Goal: Information Seeking & Learning: Learn about a topic

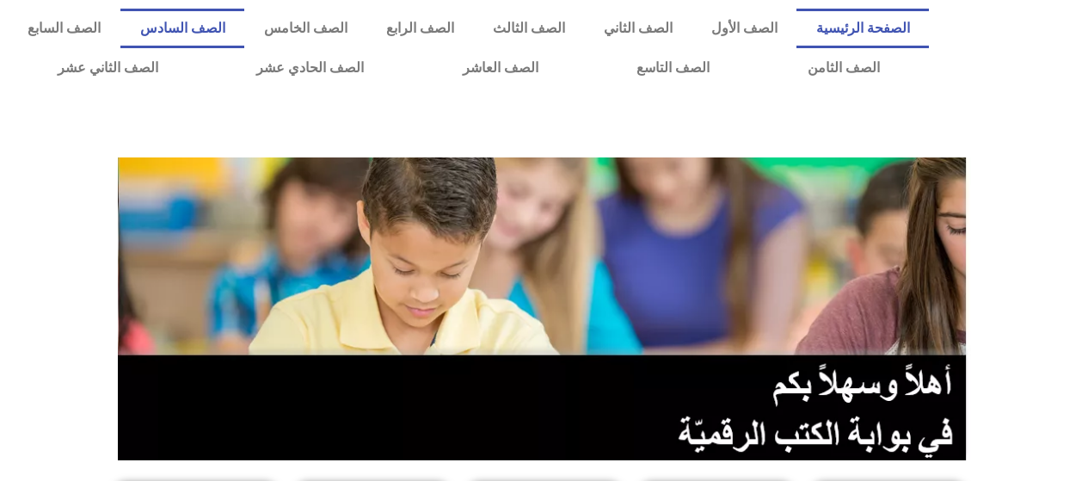
click at [244, 31] on link "الصف السادس" at bounding box center [182, 29] width 124 height 40
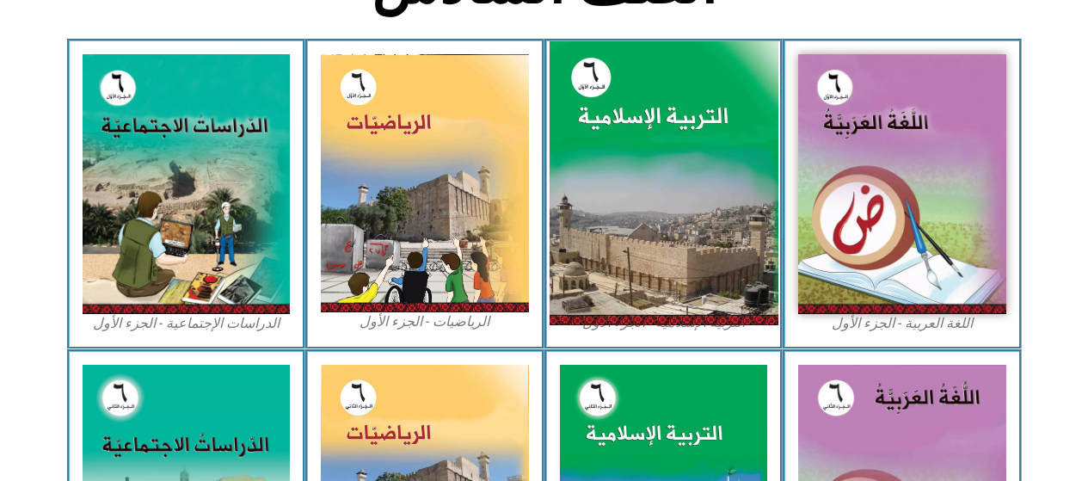
scroll to position [516, 0]
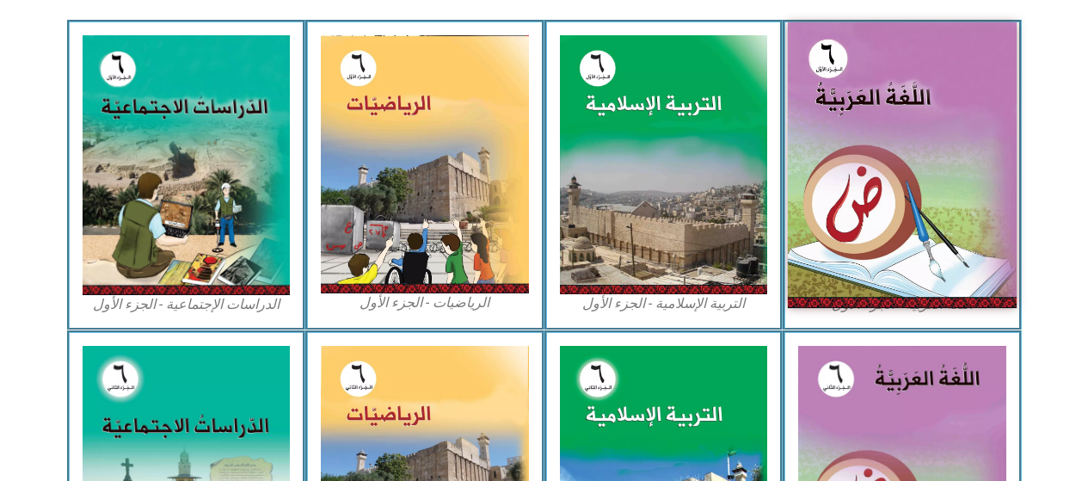
click at [875, 138] on img at bounding box center [902, 165] width 229 height 286
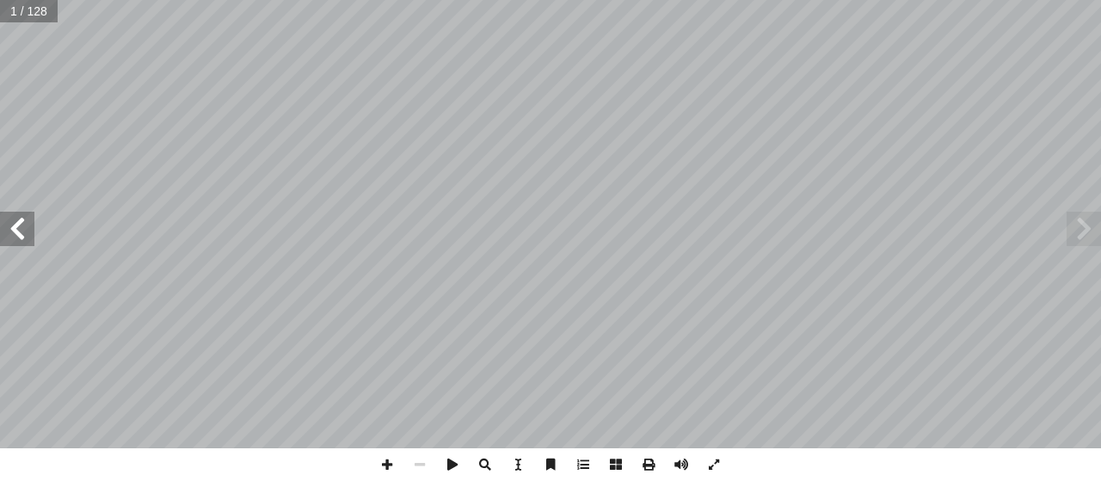
click at [46, 20] on div "ُ ة َّ ي ِ ب َ ر َ الع ُ ة َ غ ُّ الل ليف: أ � ّ فريق الت ) ً � ق ّ . [PERSON_N…" at bounding box center [550, 240] width 1101 height 481
click at [42, 19] on input "text" at bounding box center [29, 11] width 58 height 22
click at [28, 20] on input "text" at bounding box center [34, 11] width 68 height 22
type input "**"
click at [384, 466] on span at bounding box center [387, 464] width 33 height 33
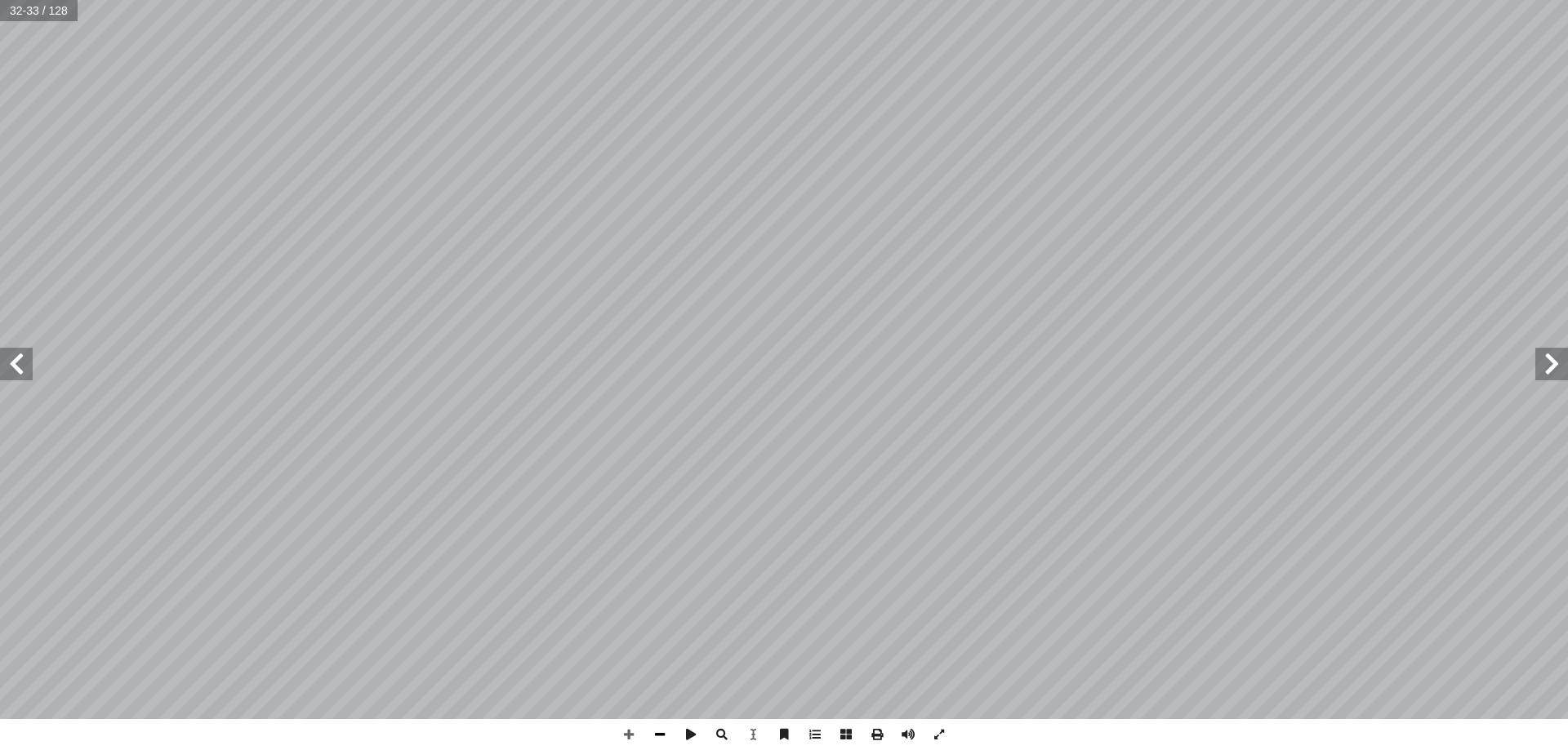
click at [648, 456] on span at bounding box center [660, 735] width 31 height 31
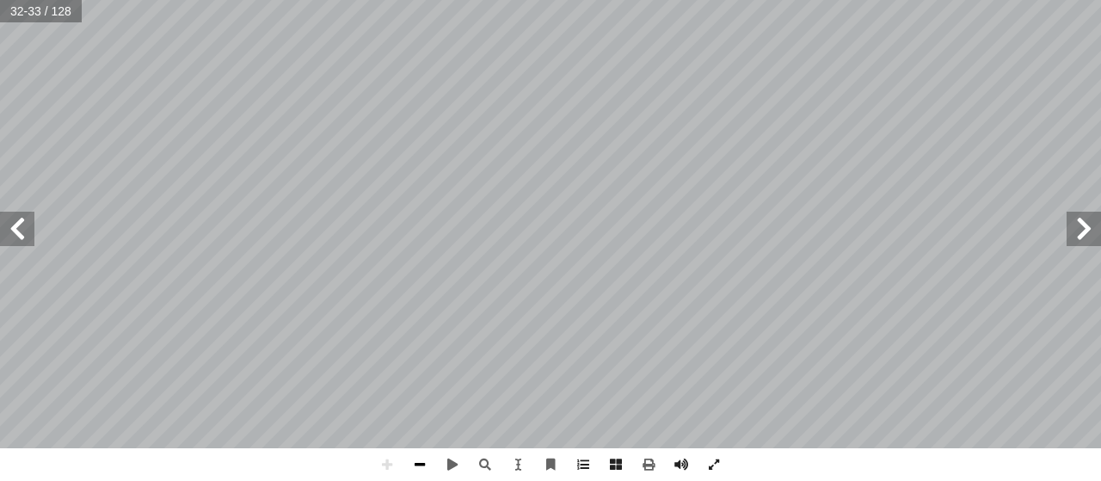
click at [418, 463] on span at bounding box center [419, 464] width 33 height 33
click at [390, 470] on span at bounding box center [387, 464] width 33 height 33
click at [389, 468] on span at bounding box center [387, 464] width 33 height 33
click at [389, 467] on span at bounding box center [387, 464] width 33 height 33
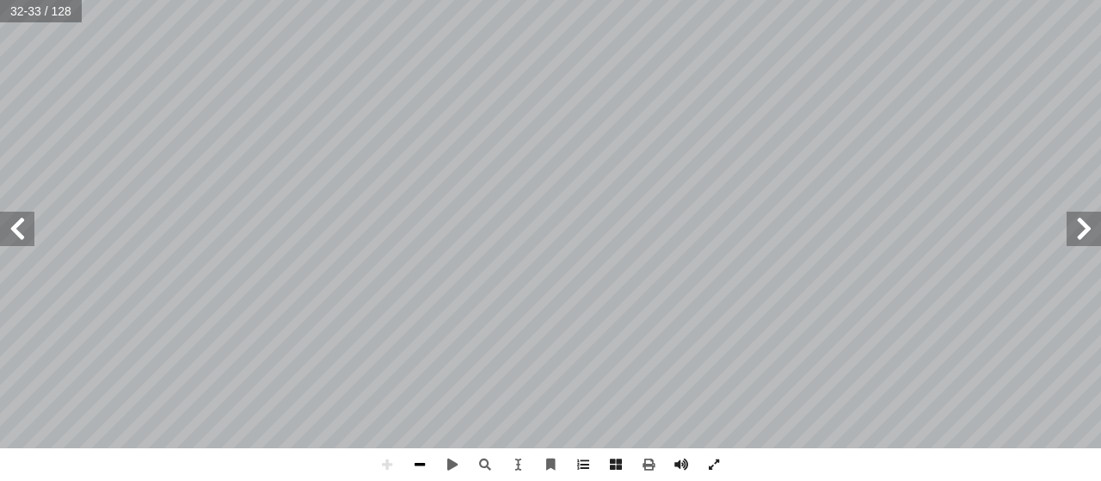
click at [414, 468] on span at bounding box center [419, 464] width 33 height 33
click at [373, 458] on span at bounding box center [387, 464] width 33 height 33
